Goal: Task Accomplishment & Management: Manage account settings

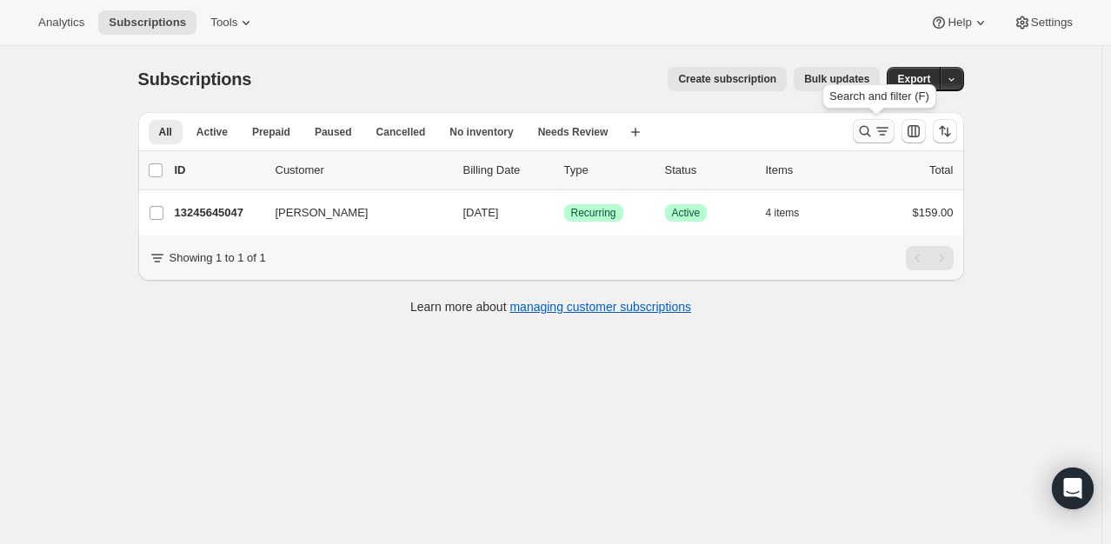
click at [884, 133] on icon "Search and filter results" at bounding box center [881, 131] width 17 height 17
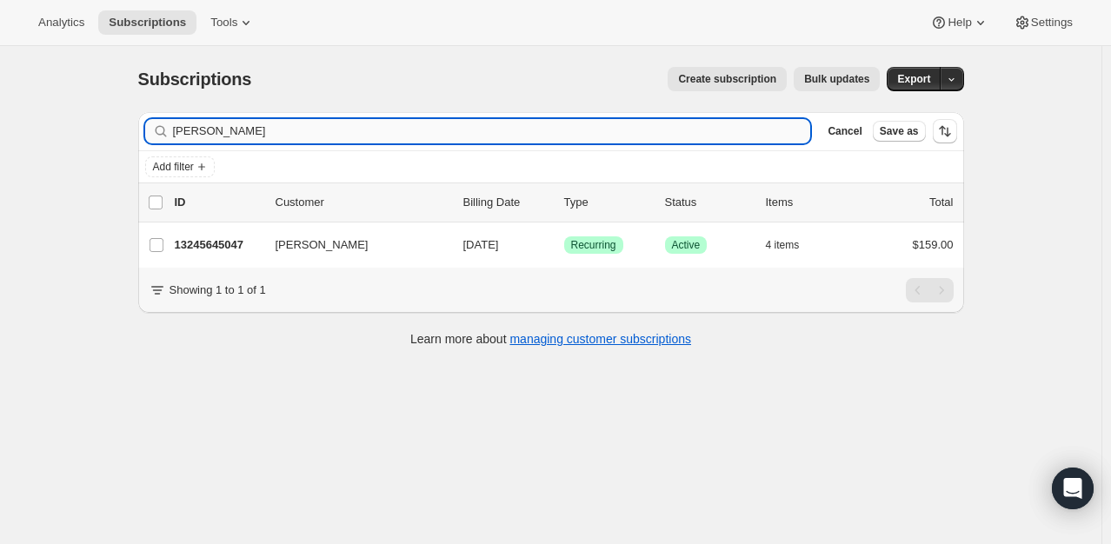
click at [294, 123] on input "[PERSON_NAME]" at bounding box center [492, 131] width 638 height 24
drag, startPoint x: 292, startPoint y: 132, endPoint x: -90, endPoint y: 83, distance: 384.6
click at [0, 83] on html "Analytics Subscriptions Tools Help Settings Skip to content Subscriptions. This…" at bounding box center [555, 272] width 1111 height 544
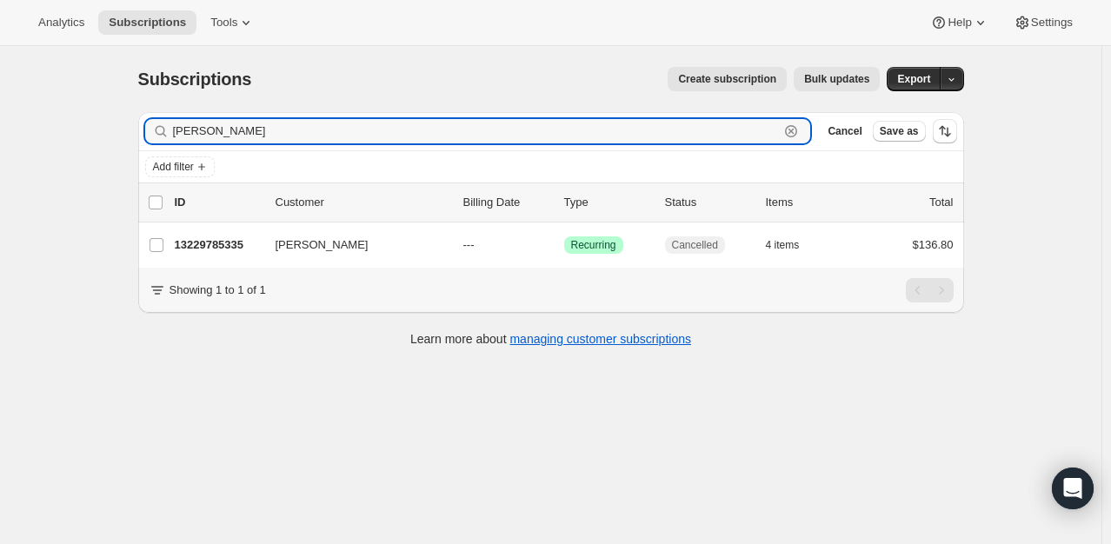
paste input "[PERSON_NAME]"
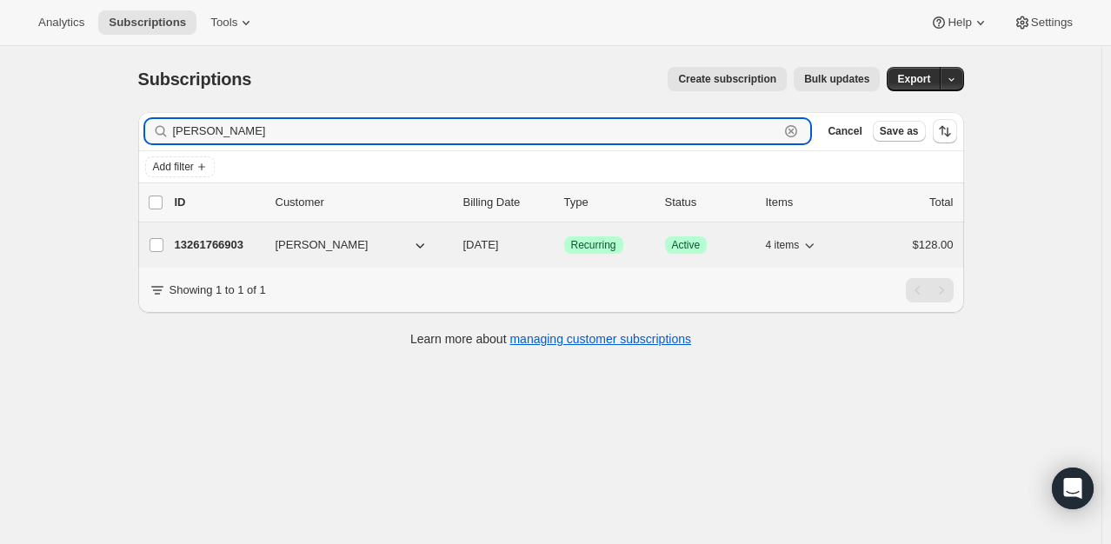
type input "[PERSON_NAME]"
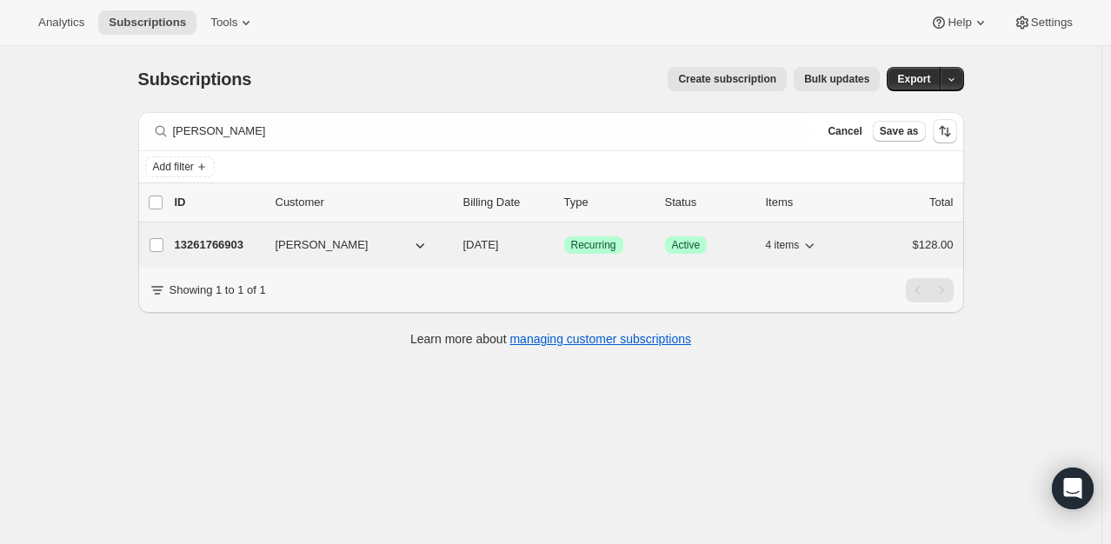
click at [236, 245] on p "13261766903" at bounding box center [218, 244] width 87 height 17
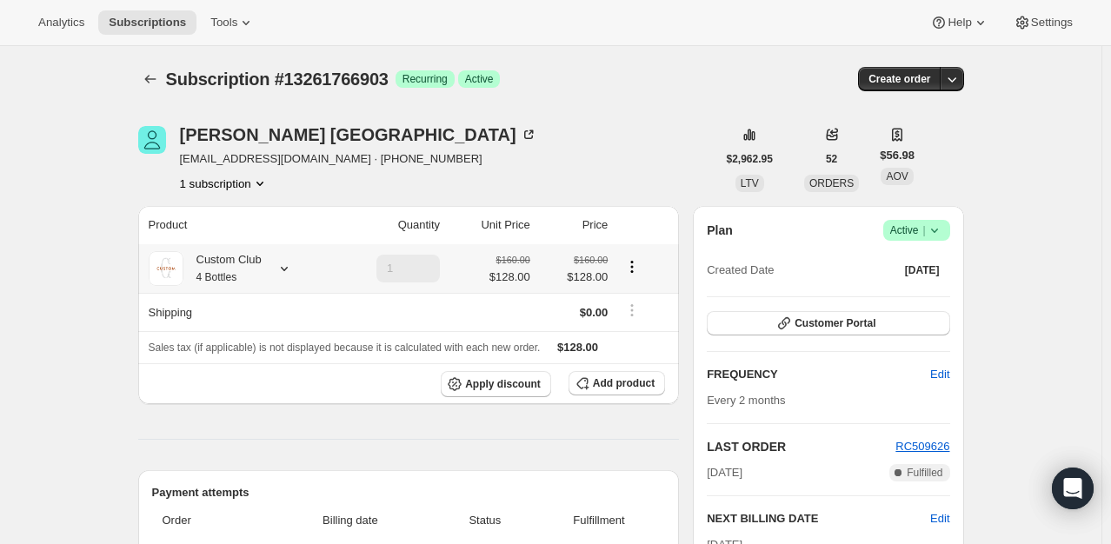
click at [288, 264] on icon at bounding box center [283, 268] width 17 height 17
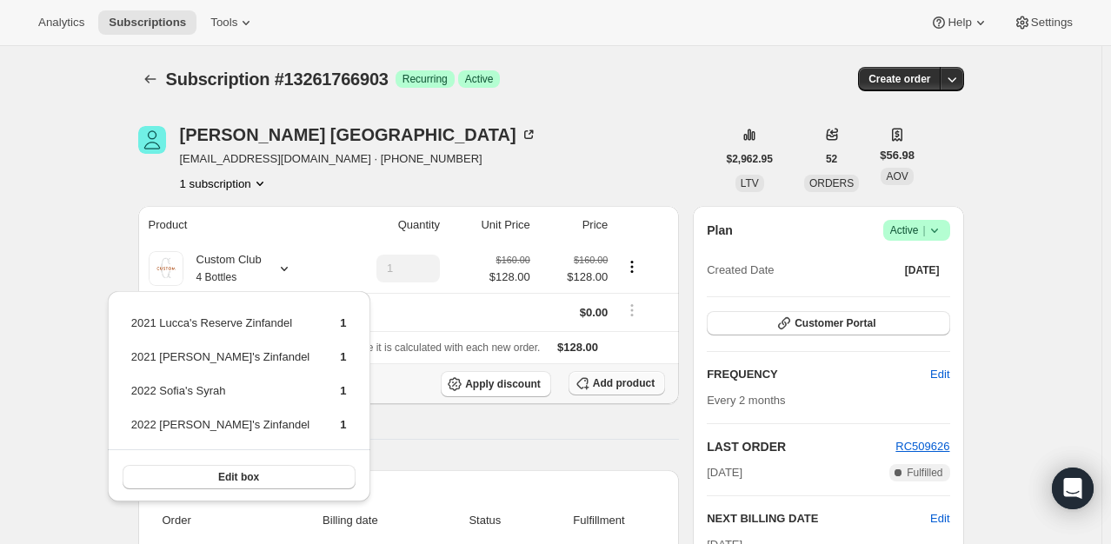
click at [635, 376] on span "Add product" at bounding box center [624, 383] width 62 height 14
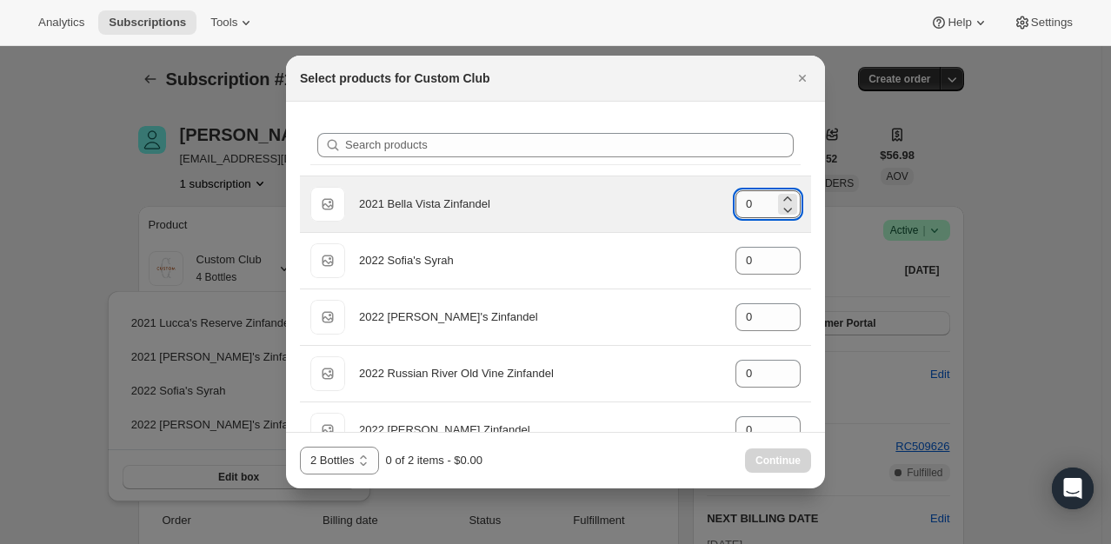
click at [744, 217] on input "0" at bounding box center [754, 204] width 39 height 28
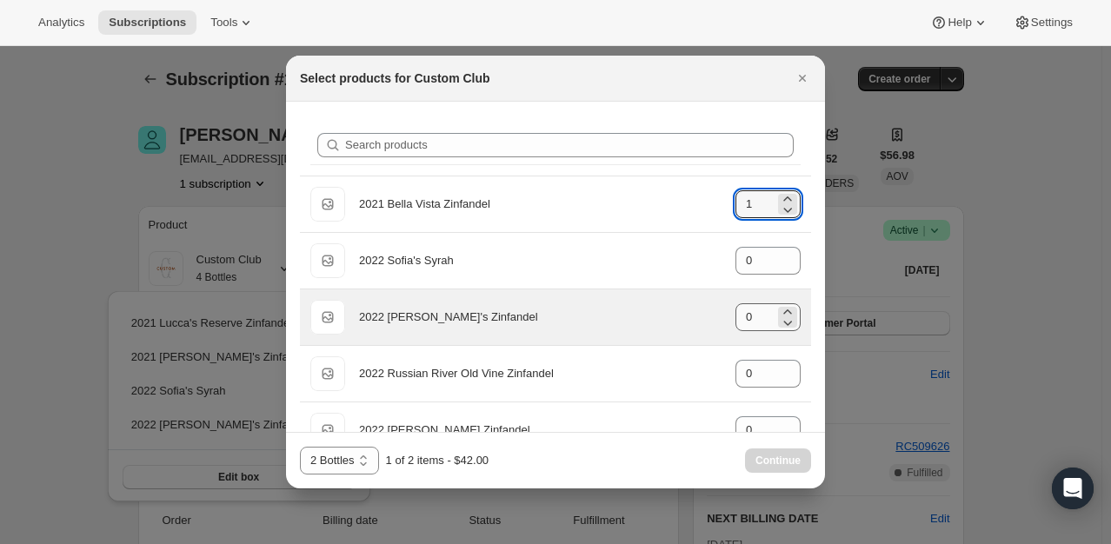
type input "1"
click at [753, 315] on input "0" at bounding box center [754, 317] width 39 height 28
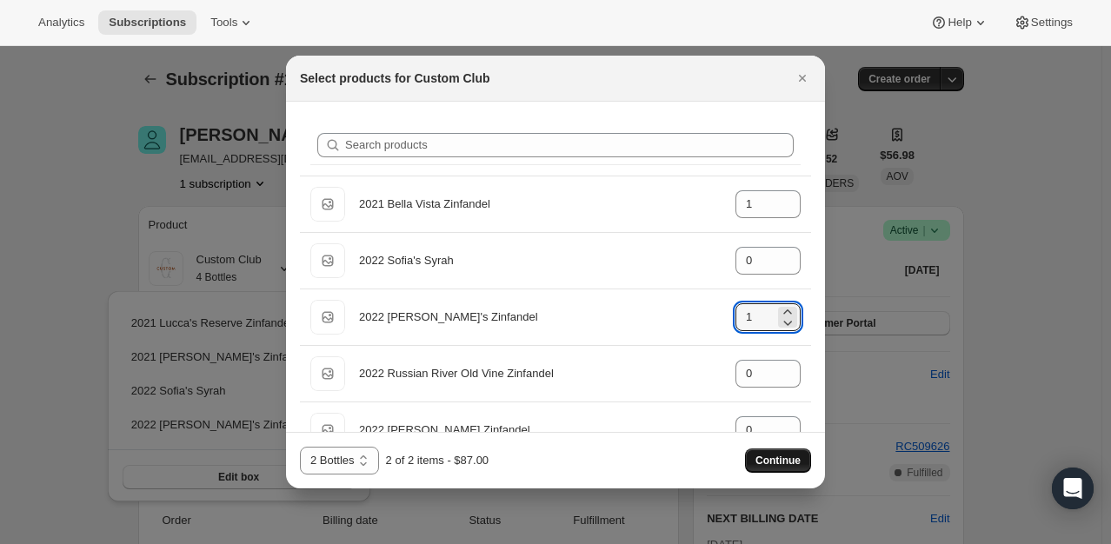
type input "1"
click at [761, 463] on span "Continue" at bounding box center [777, 461] width 45 height 14
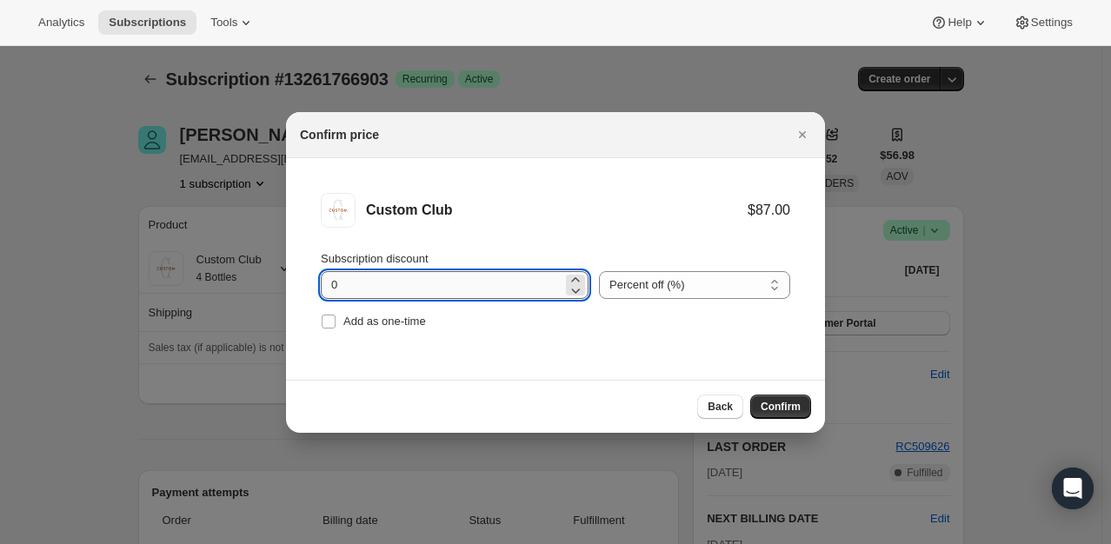
click at [333, 285] on input "0" at bounding box center [442, 285] width 242 height 28
type input "20"
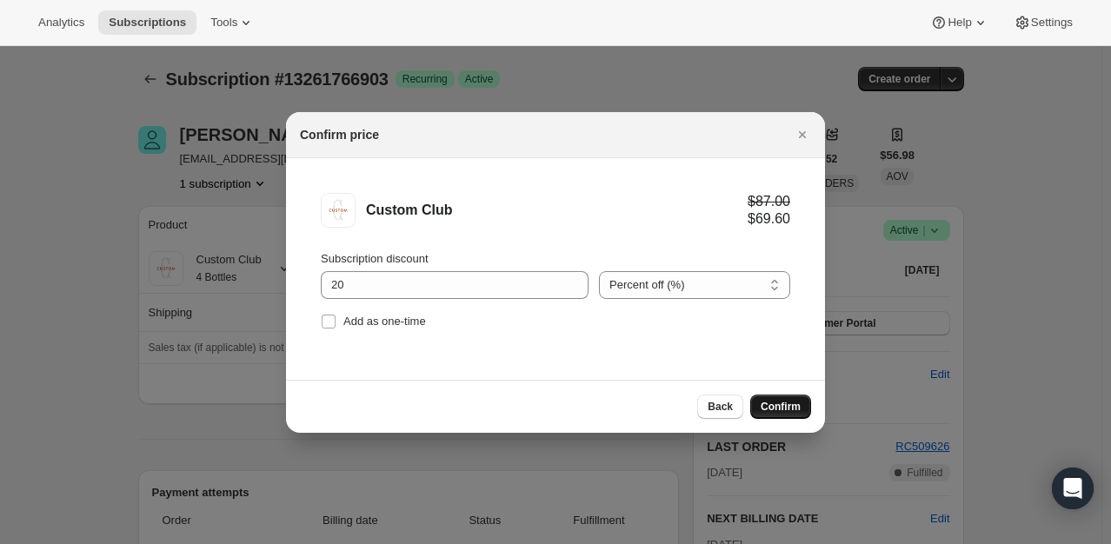
click at [772, 408] on span "Confirm" at bounding box center [780, 407] width 40 height 14
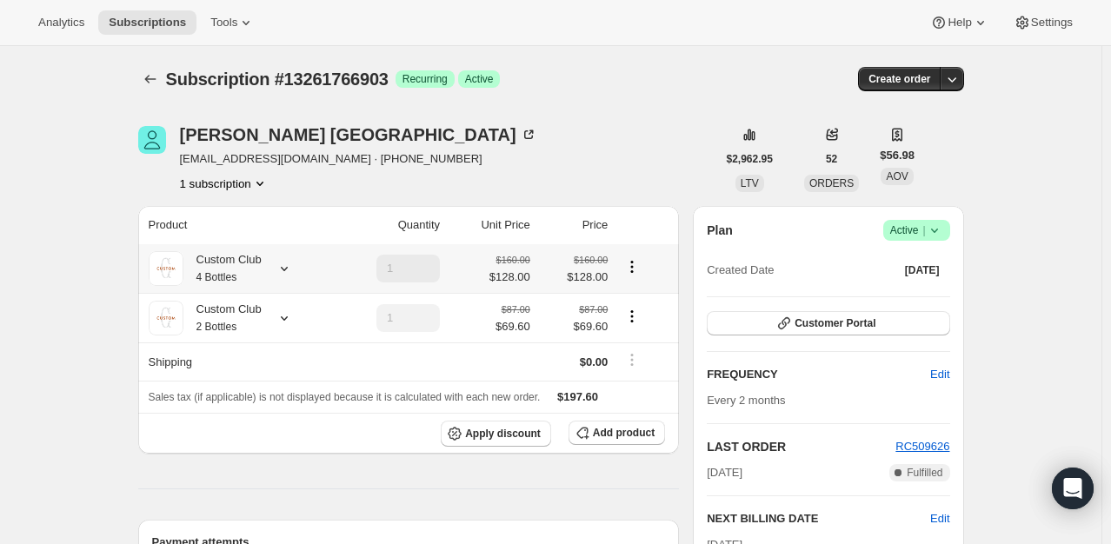
click at [627, 265] on icon "Product actions" at bounding box center [631, 266] width 17 height 17
click at [632, 323] on span "Remove" at bounding box center [636, 329] width 42 height 13
type input "0"
